Goal: Transaction & Acquisition: Obtain resource

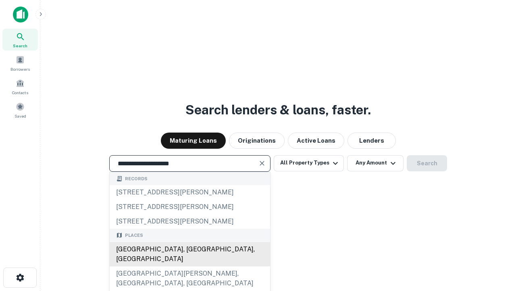
click at [190, 266] on div "Santa Monica, CA, USA" at bounding box center [190, 254] width 161 height 24
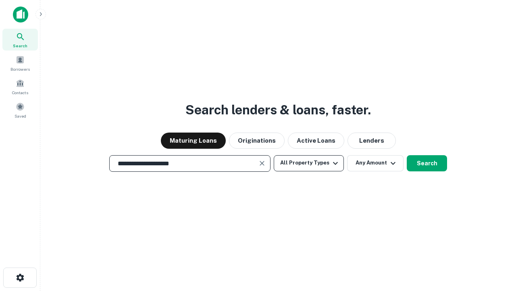
type input "**********"
click at [309, 163] on button "All Property Types" at bounding box center [309, 163] width 70 height 16
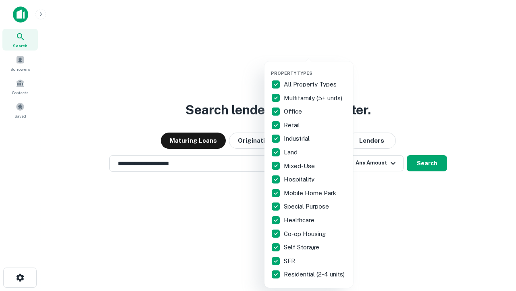
click at [316, 68] on button "button" at bounding box center [315, 68] width 89 height 0
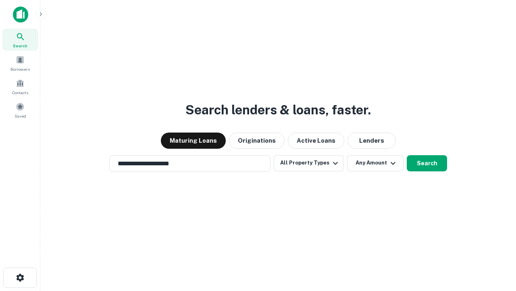
scroll to position [5, 97]
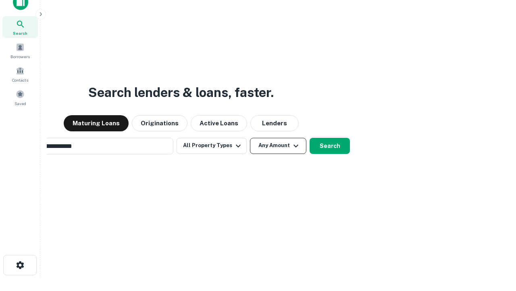
click at [250, 138] on button "Any Amount" at bounding box center [278, 146] width 56 height 16
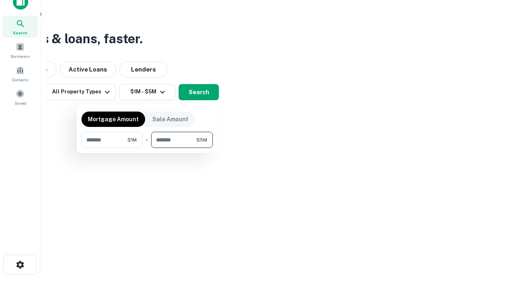
type input "*******"
click at [147, 148] on button "button" at bounding box center [148, 148] width 132 height 0
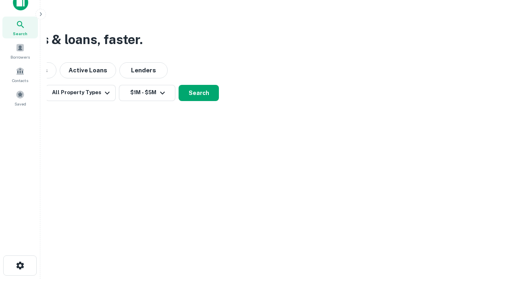
scroll to position [5, 149]
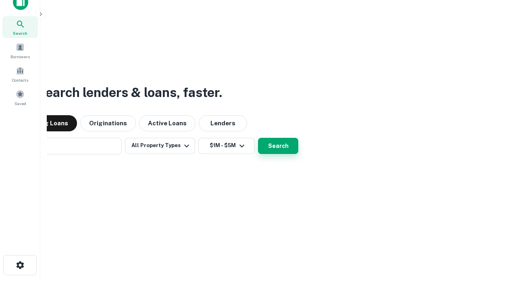
click at [258, 138] on button "Search" at bounding box center [278, 146] width 40 height 16
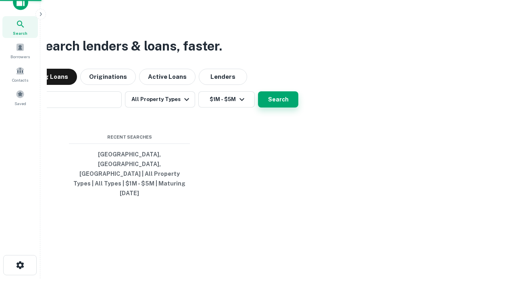
scroll to position [21, 228]
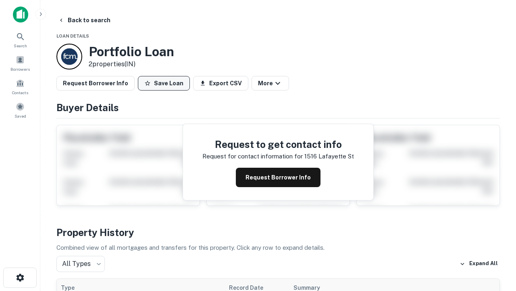
click at [164, 83] on button "Save Loan" at bounding box center [164, 83] width 52 height 15
click at [166, 83] on button "Loan Saved" at bounding box center [166, 83] width 56 height 15
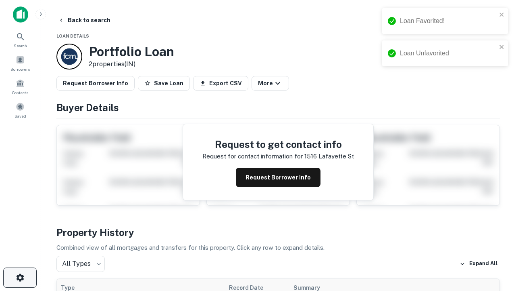
click at [20, 277] on icon "button" at bounding box center [20, 277] width 10 height 10
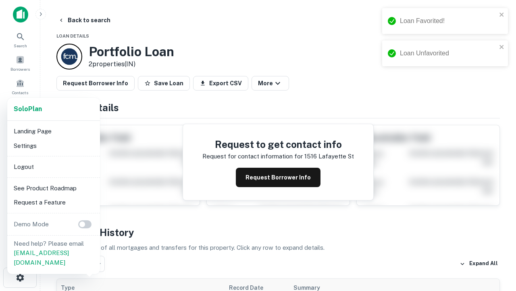
click at [53, 166] on li "Logout" at bounding box center [53, 166] width 86 height 15
